Goal: Understand process/instructions: Learn how to perform a task or action

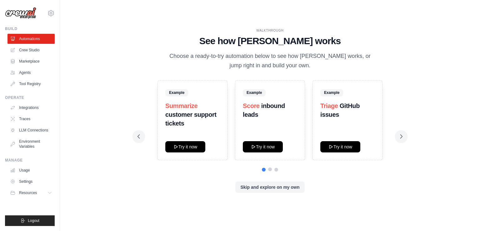
click at [271, 169] on button at bounding box center [270, 169] width 4 height 4
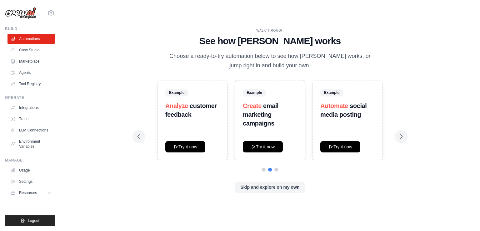
click at [278, 170] on div at bounding box center [270, 170] width 265 height 4
click at [275, 168] on button at bounding box center [276, 169] width 4 height 4
click at [266, 168] on div at bounding box center [270, 170] width 265 height 4
click at [263, 168] on button at bounding box center [264, 169] width 4 height 4
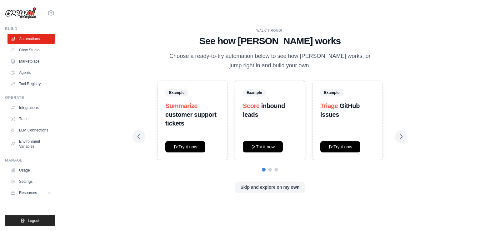
click at [266, 169] on div at bounding box center [270, 170] width 265 height 4
click at [270, 168] on button at bounding box center [270, 169] width 4 height 4
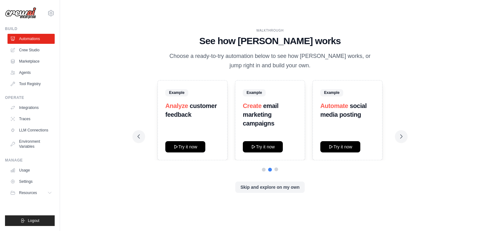
click at [274, 169] on button at bounding box center [276, 169] width 4 height 4
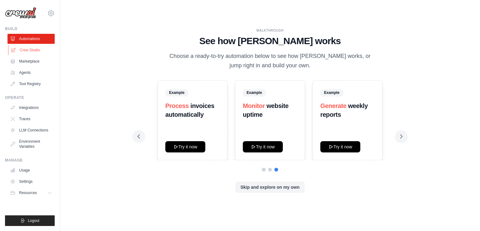
click at [48, 50] on link "Crew Studio" at bounding box center [31, 50] width 47 height 10
click at [398, 139] on button at bounding box center [401, 136] width 13 height 13
click at [405, 133] on button at bounding box center [401, 136] width 13 height 13
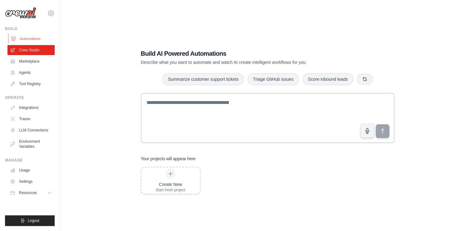
click at [43, 42] on link "Automations" at bounding box center [31, 39] width 47 height 10
click at [12, 9] on img at bounding box center [20, 13] width 31 height 12
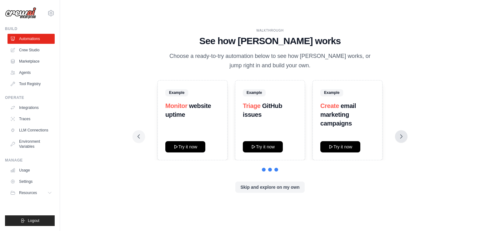
click at [403, 131] on button at bounding box center [401, 136] width 13 height 13
click at [404, 130] on div "WALKTHROUGH See how CrewAI works Choose a ready-to-try automation below to see …" at bounding box center [270, 115] width 280 height 174
click at [404, 138] on icon at bounding box center [401, 136] width 6 height 6
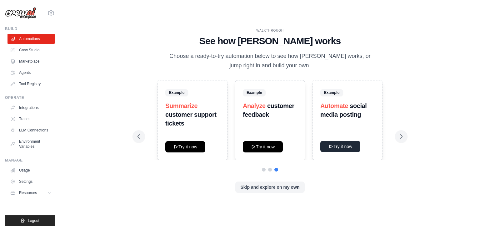
click at [343, 141] on button "Try it now" at bounding box center [340, 146] width 40 height 11
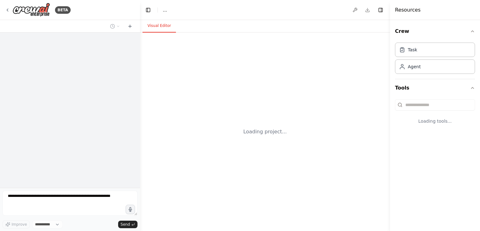
select select "****"
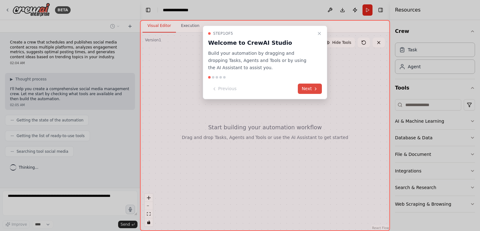
click at [314, 88] on icon at bounding box center [315, 88] width 5 height 5
click at [314, 88] on div at bounding box center [240, 115] width 480 height 231
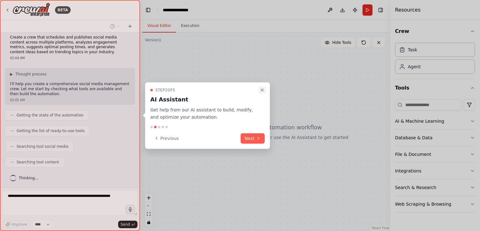
click at [264, 88] on icon "Close walkthrough" at bounding box center [262, 90] width 5 height 5
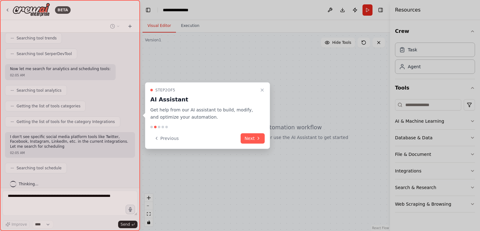
scroll to position [149, 0]
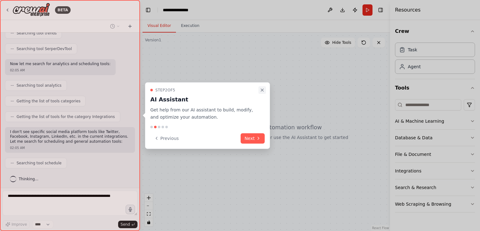
click at [263, 90] on icon "Close walkthrough" at bounding box center [262, 90] width 3 height 3
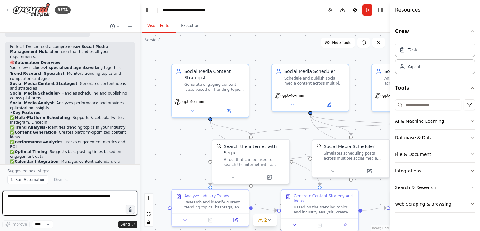
scroll to position [1142, 0]
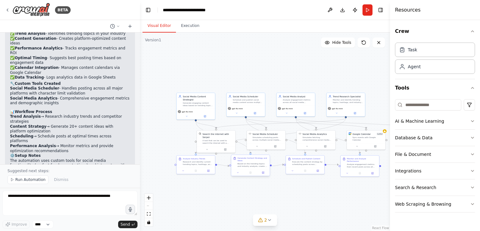
drag, startPoint x: 284, startPoint y: 173, endPoint x: 261, endPoint y: 143, distance: 38.1
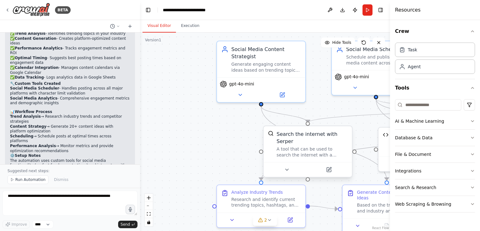
drag, startPoint x: 171, startPoint y: 97, endPoint x: 275, endPoint y: 133, distance: 109.9
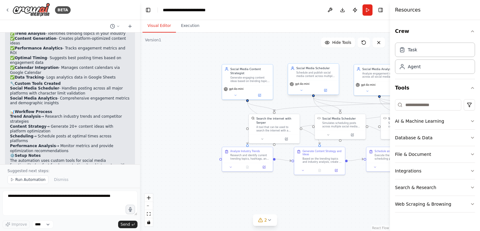
drag, startPoint x: 308, startPoint y: 95, endPoint x: 230, endPoint y: 67, distance: 83.0
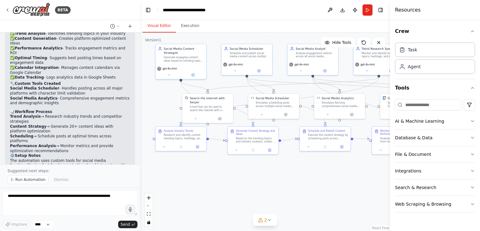
drag, startPoint x: 308, startPoint y: 78, endPoint x: 243, endPoint y: 89, distance: 65.5
